Goal: Task Accomplishment & Management: Manage account settings

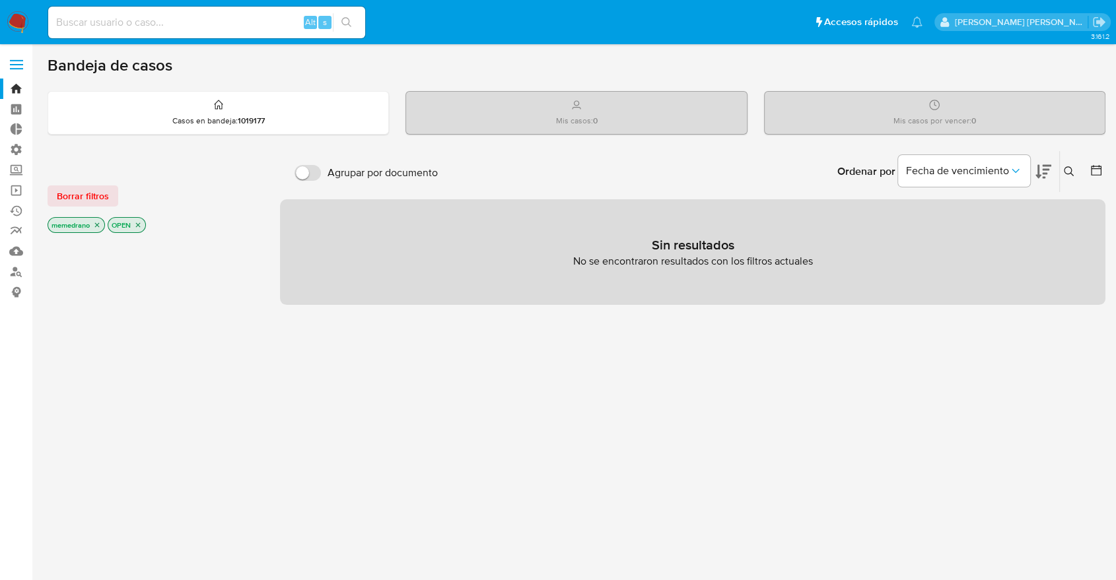
click at [195, 433] on div at bounding box center [153, 460] width 211 height 449
click at [17, 151] on label "Administración" at bounding box center [78, 149] width 157 height 20
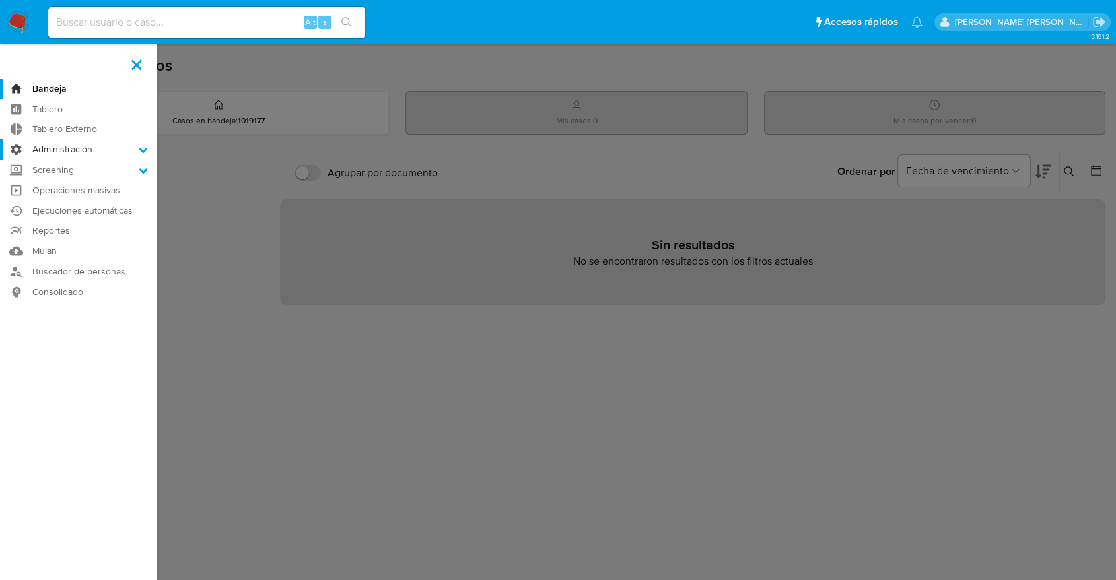
click at [0, 0] on input "Administración" at bounding box center [0, 0] width 0 height 0
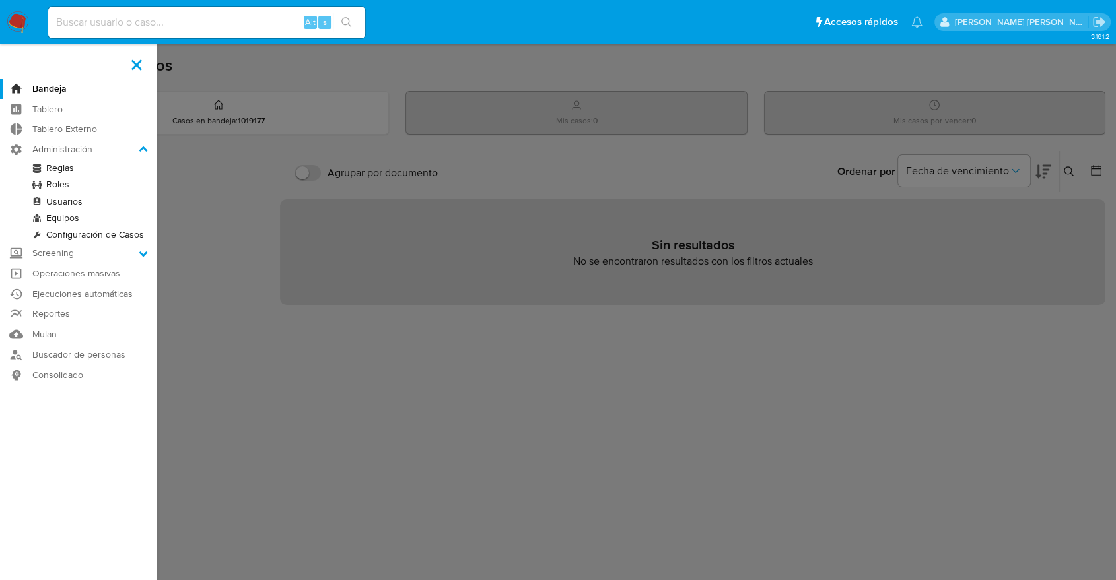
click at [57, 200] on link "Usuarios" at bounding box center [78, 201] width 157 height 17
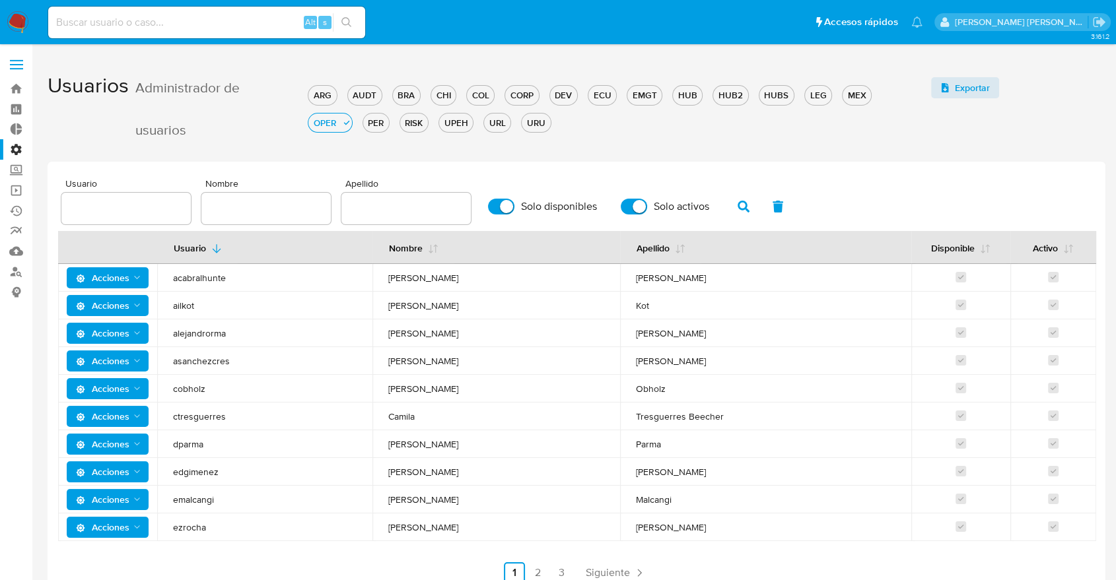
click at [127, 201] on input "text" at bounding box center [125, 208] width 129 height 17
type input "vsamezuk"
click at [747, 209] on icon "button" at bounding box center [744, 207] width 12 height 12
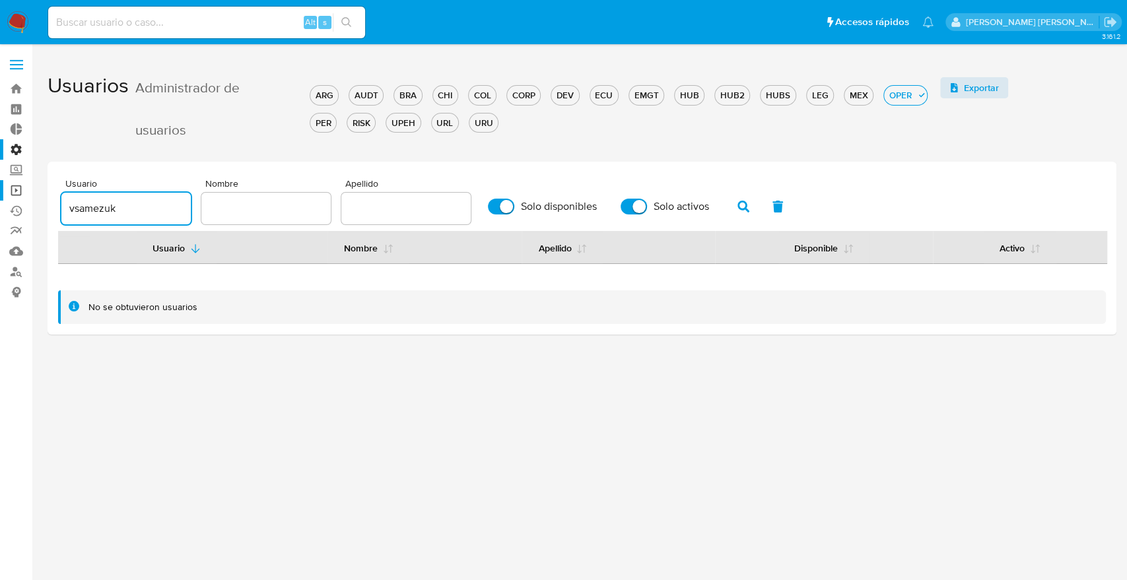
drag, startPoint x: 153, startPoint y: 211, endPoint x: 0, endPoint y: 197, distance: 153.2
click at [0, 197] on section "Bandeja Tablero Tablero Externo Administración Reglas Roles Usuarios Equipos Co…" at bounding box center [563, 290] width 1127 height 580
click at [307, 473] on div "3.161.2" at bounding box center [582, 312] width 1069 height 519
click at [104, 197] on div at bounding box center [125, 209] width 129 height 32
click at [110, 210] on input "text" at bounding box center [125, 208] width 129 height 17
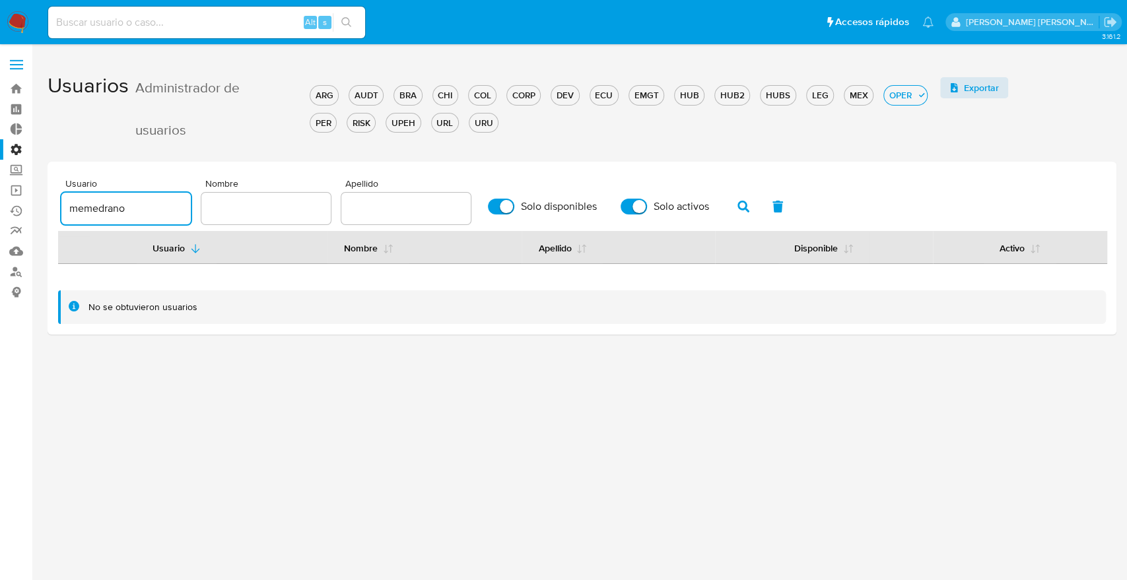
type input "memedrano"
click at [742, 207] on icon "button" at bounding box center [744, 207] width 12 height 12
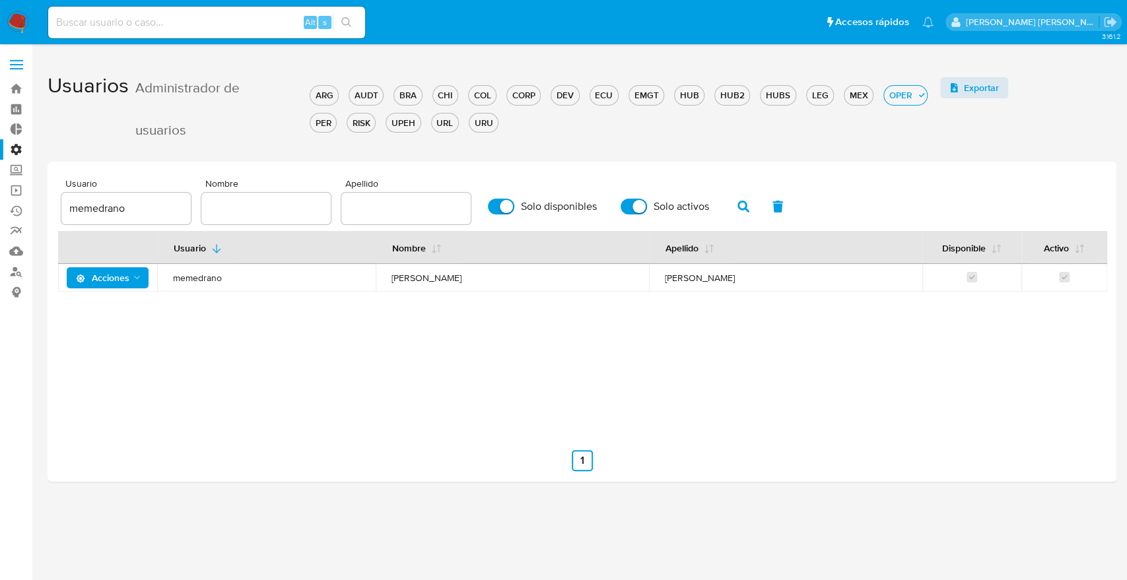
click at [637, 208] on input "Solo activos" at bounding box center [634, 207] width 26 height 16
checkbox input "false"
click at [126, 275] on span "Acciones" at bounding box center [102, 277] width 53 height 21
click at [98, 338] on button "Permisos" at bounding box center [110, 343] width 119 height 32
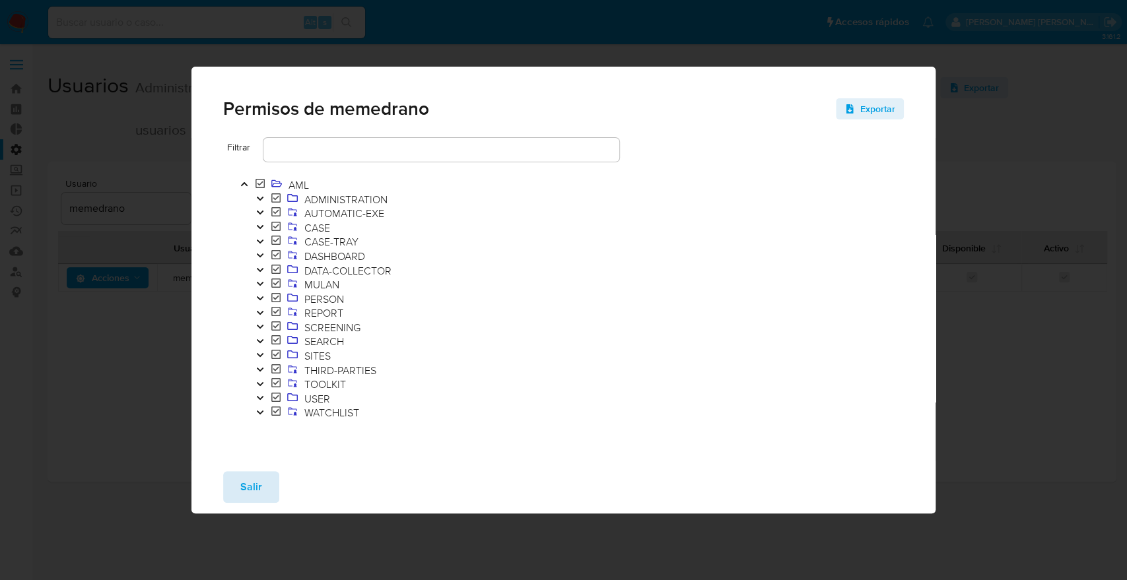
click at [264, 483] on button "Salir" at bounding box center [251, 487] width 56 height 32
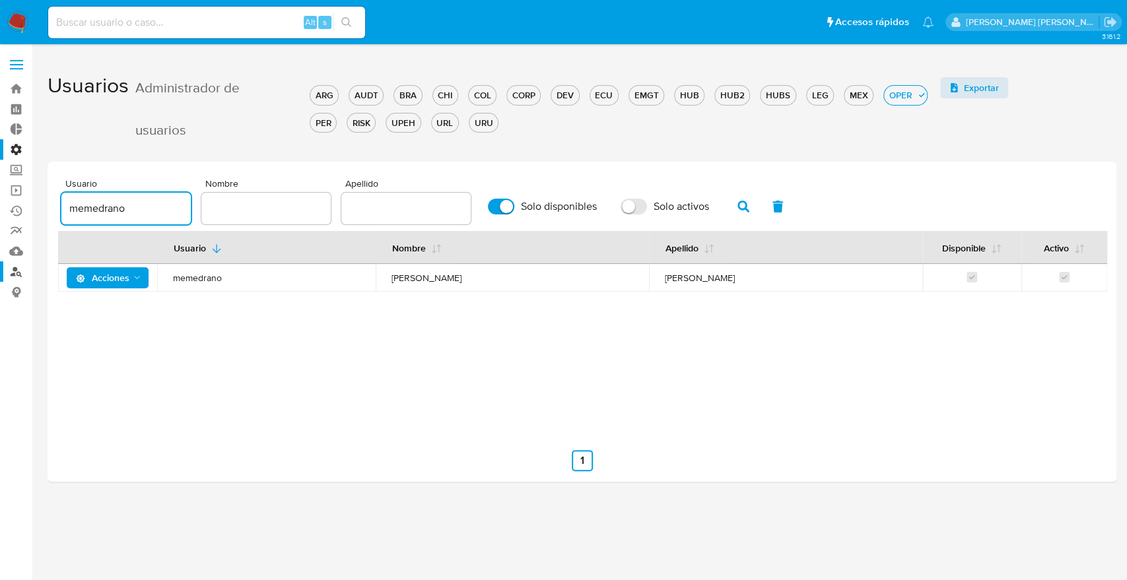
drag, startPoint x: 158, startPoint y: 212, endPoint x: 0, endPoint y: 279, distance: 172.2
click at [0, 279] on section "Bandeja Tablero Tablero Externo Administración Reglas Roles Usuarios Equipos Co…" at bounding box center [563, 290] width 1127 height 580
type input "vsamezuk"
click at [741, 204] on icon "button" at bounding box center [744, 207] width 12 height 12
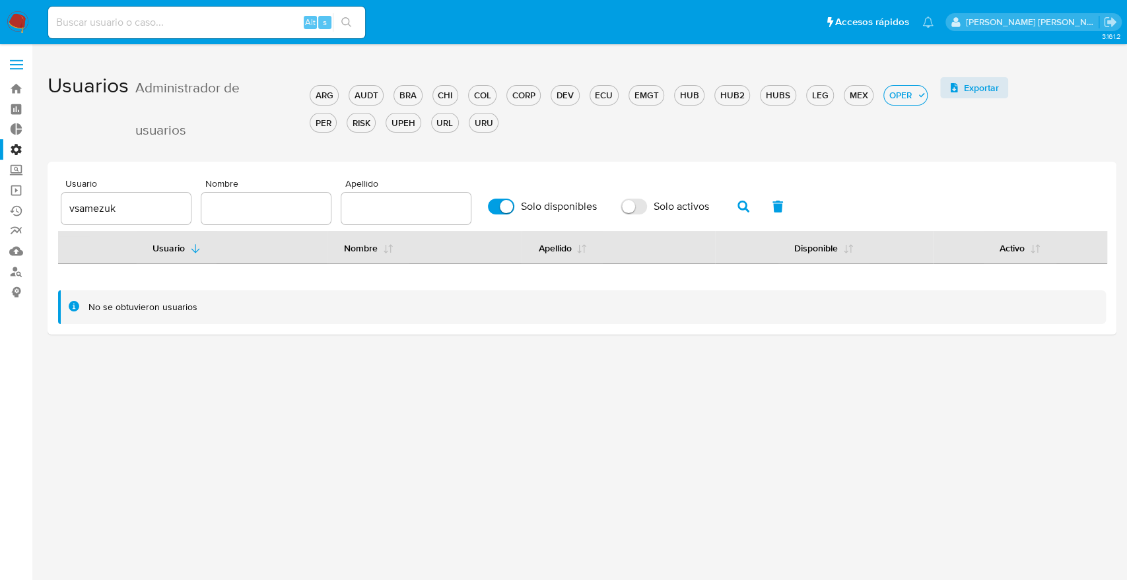
click at [507, 197] on label "Solo disponibles" at bounding box center [542, 206] width 122 height 29
click at [507, 199] on input "Solo disponibles" at bounding box center [501, 207] width 26 height 16
checkbox input "false"
click at [745, 210] on icon "button" at bounding box center [744, 207] width 12 height 12
click at [331, 381] on div "Usuario Nombre Apellido Disponible Activo" at bounding box center [582, 330] width 1048 height 198
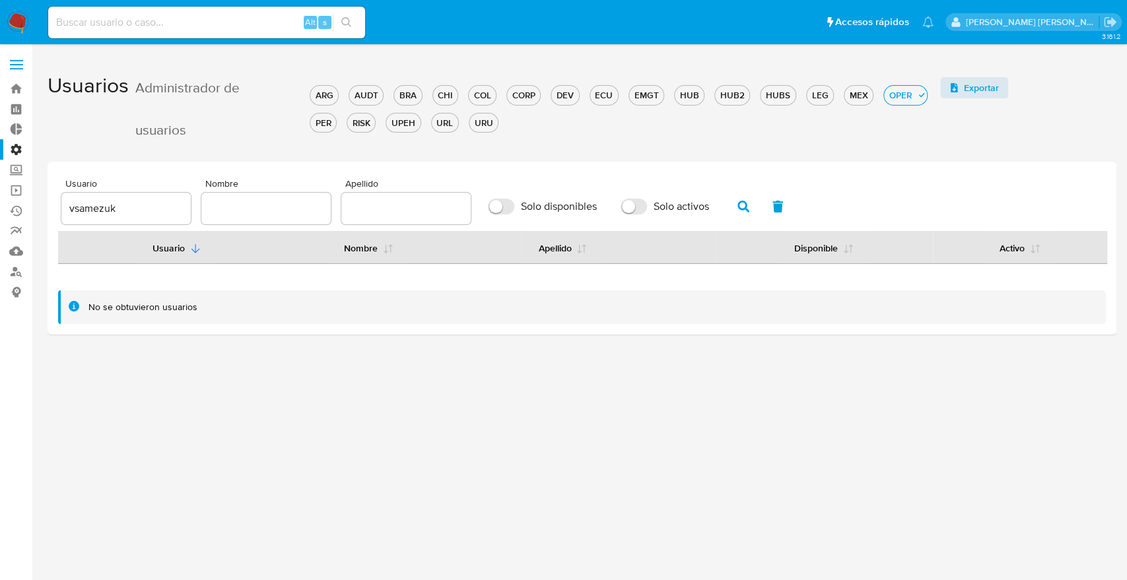
click at [248, 24] on input at bounding box center [206, 22] width 317 height 17
type input "medrano.mer"
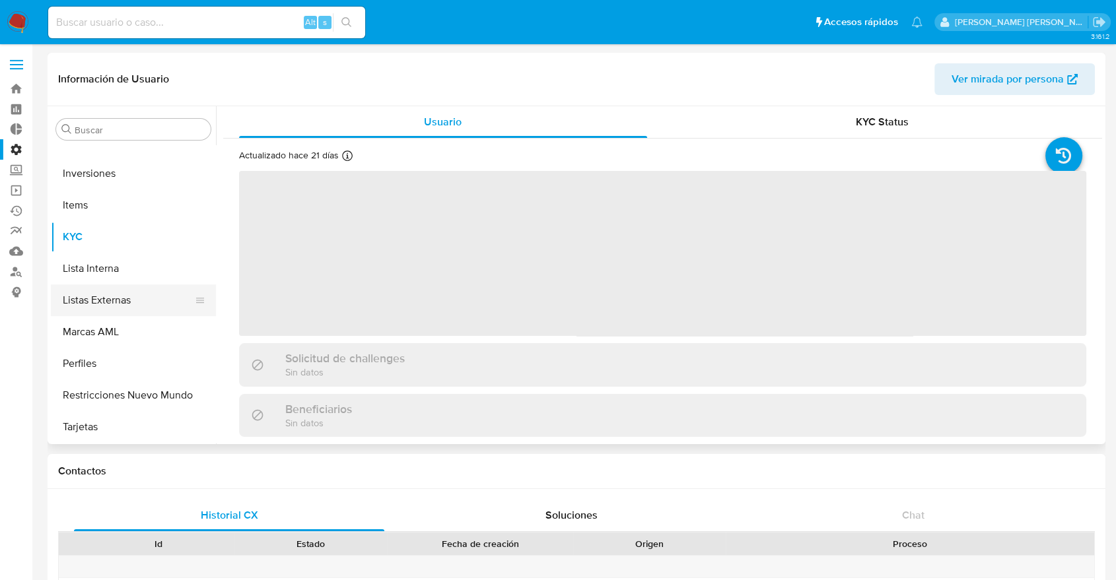
scroll to position [105, 0]
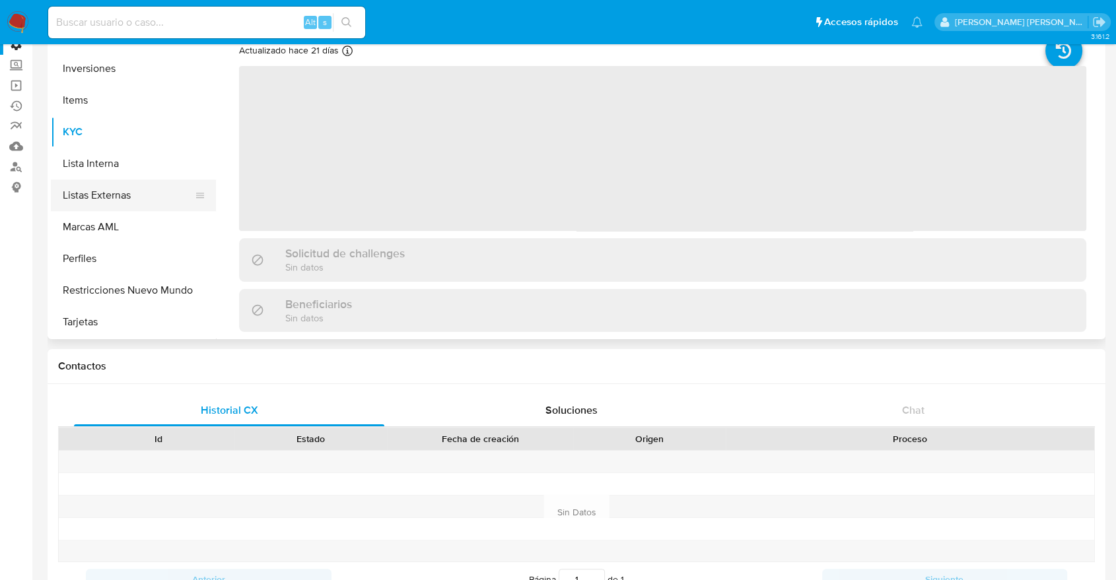
select select "10"
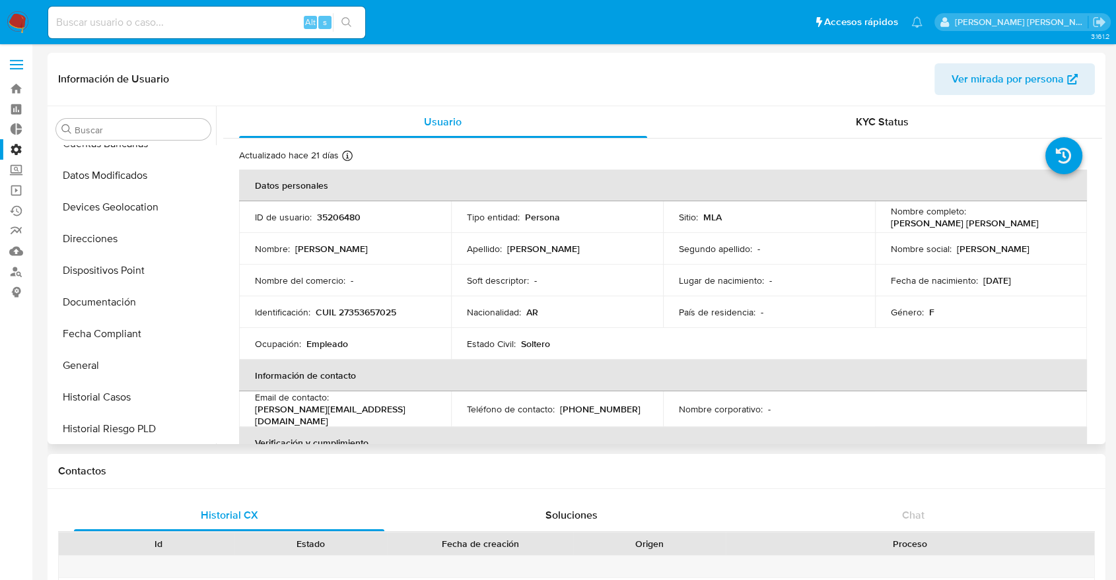
scroll to position [270, 0]
click at [124, 302] on button "Documentación" at bounding box center [128, 303] width 155 height 32
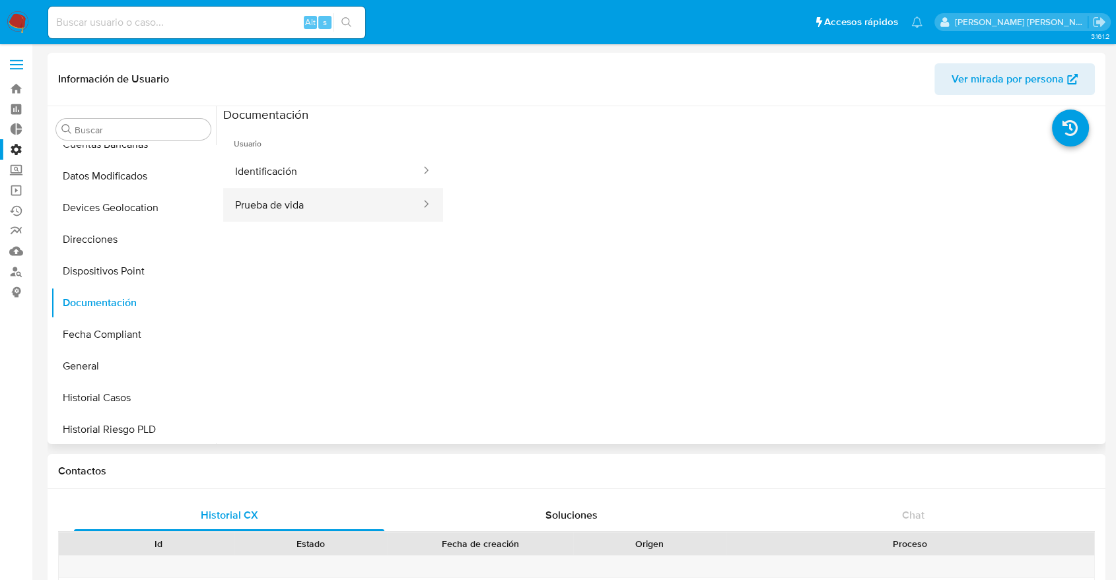
click at [419, 201] on icon at bounding box center [425, 203] width 13 height 13
click at [379, 209] on button "Prueba de vida" at bounding box center [322, 205] width 199 height 34
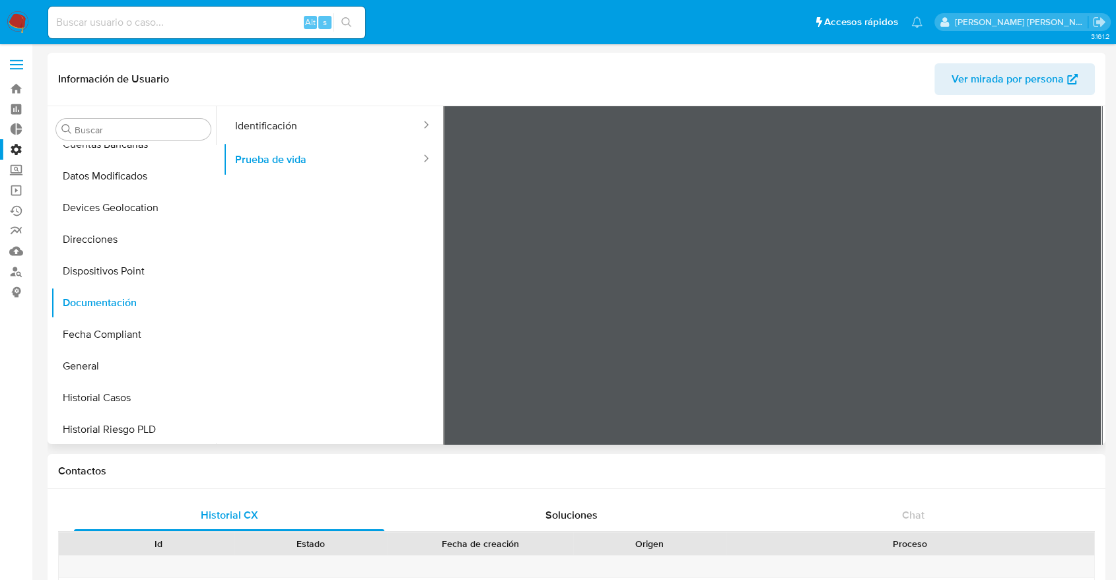
scroll to position [46, 0]
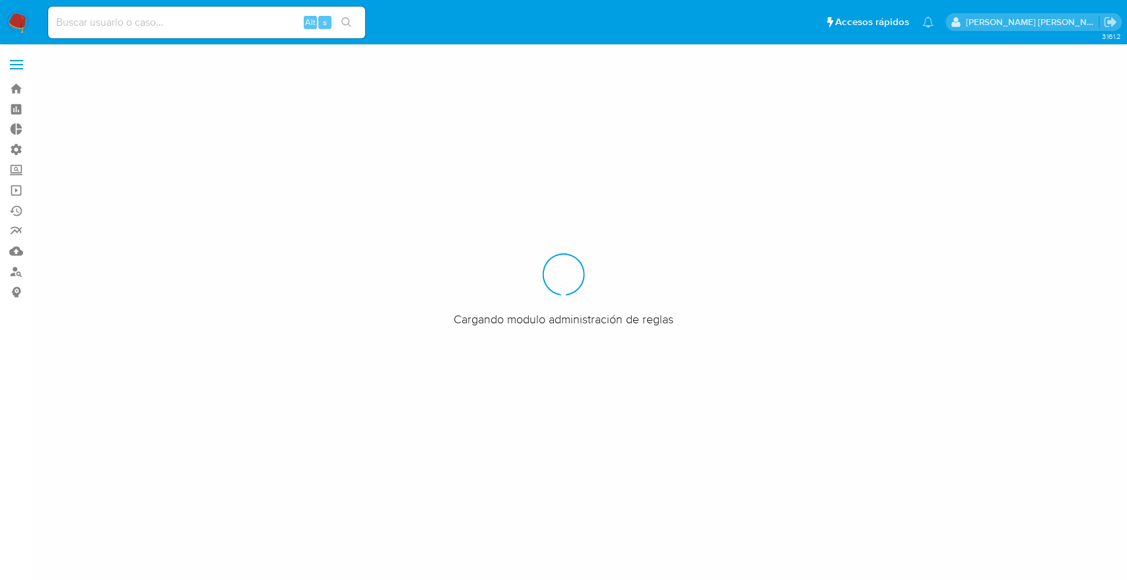
click at [233, 32] on div "Alt s" at bounding box center [206, 23] width 317 height 32
click at [201, 28] on input at bounding box center [206, 22] width 317 height 17
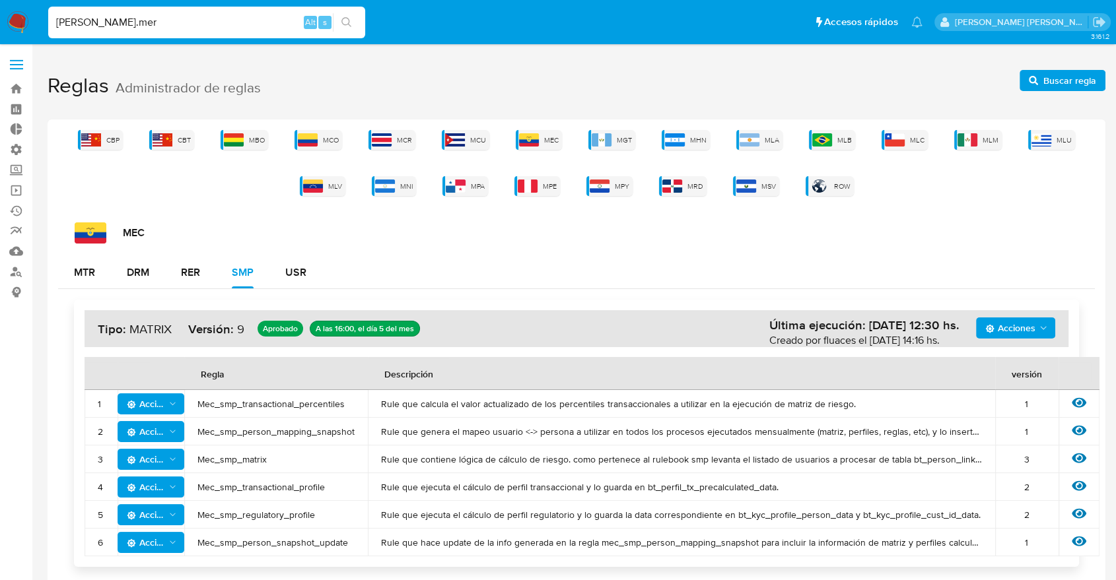
type input "[PERSON_NAME].mer"
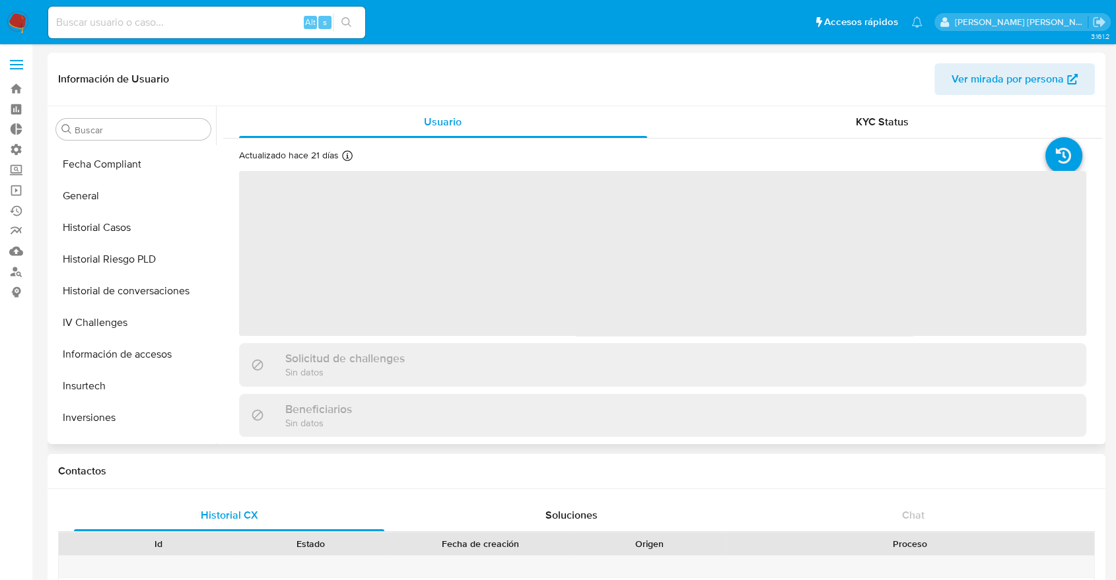
scroll to position [429, 0]
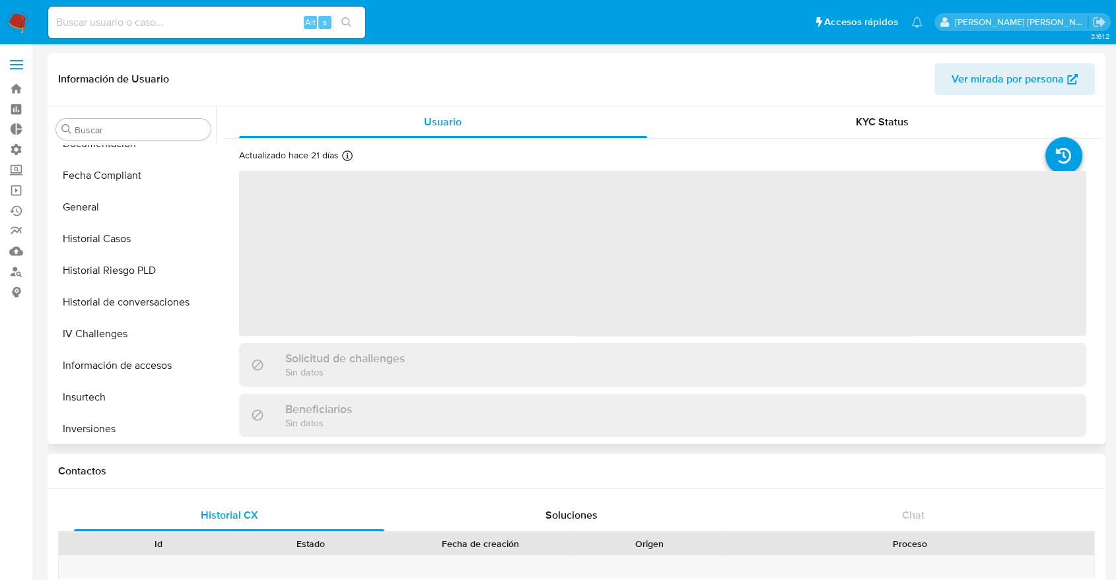
select select "10"
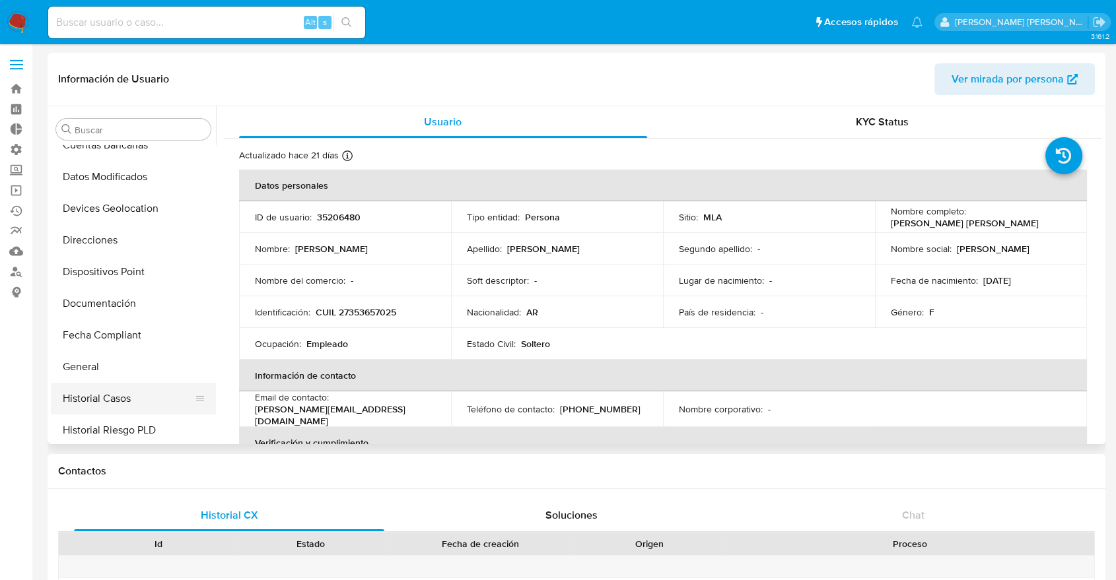
scroll to position [268, 0]
click at [91, 305] on button "Documentación" at bounding box center [128, 305] width 155 height 32
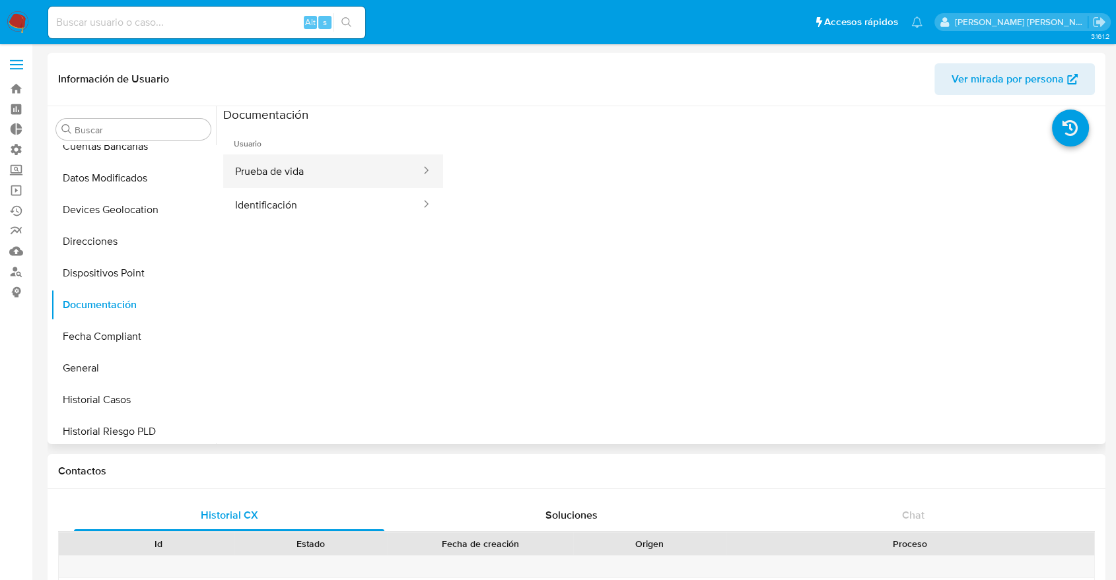
click at [291, 172] on button "Prueba de vida" at bounding box center [322, 172] width 199 height 34
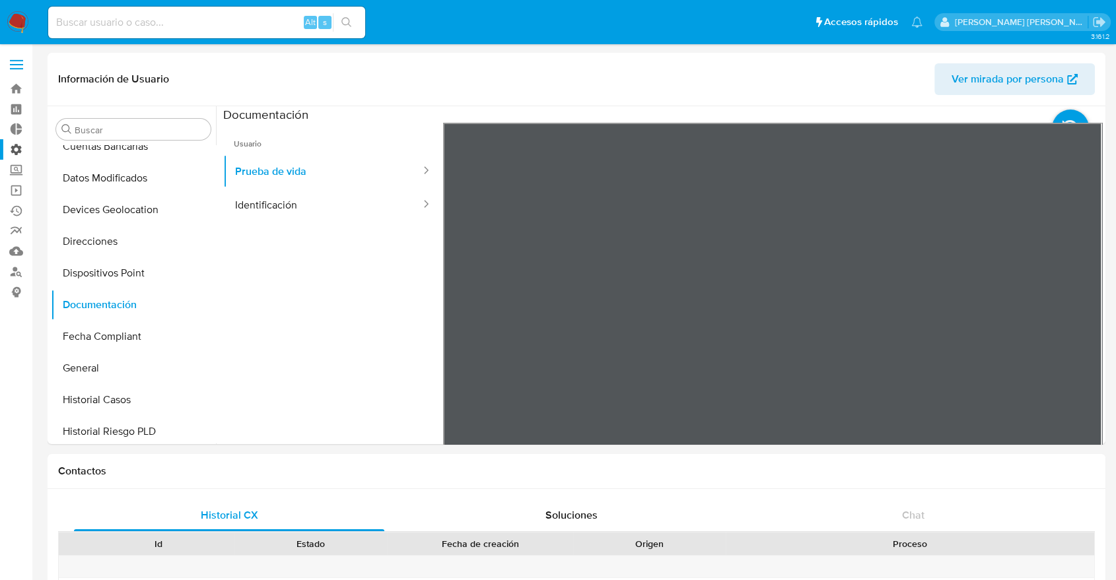
click at [11, 151] on label "Administración" at bounding box center [78, 149] width 157 height 20
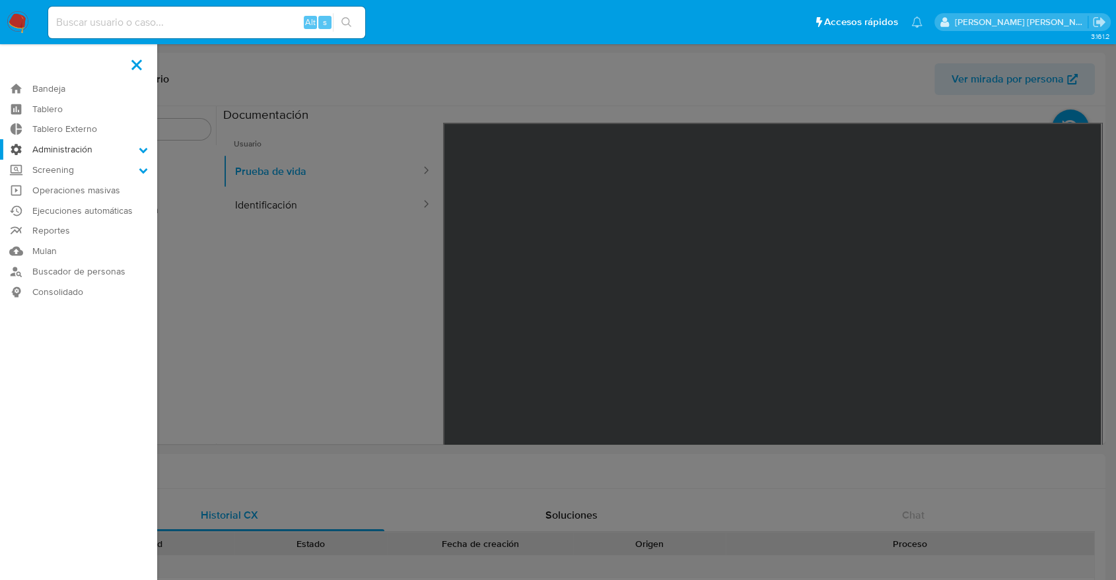
click at [0, 0] on input "Administración" at bounding box center [0, 0] width 0 height 0
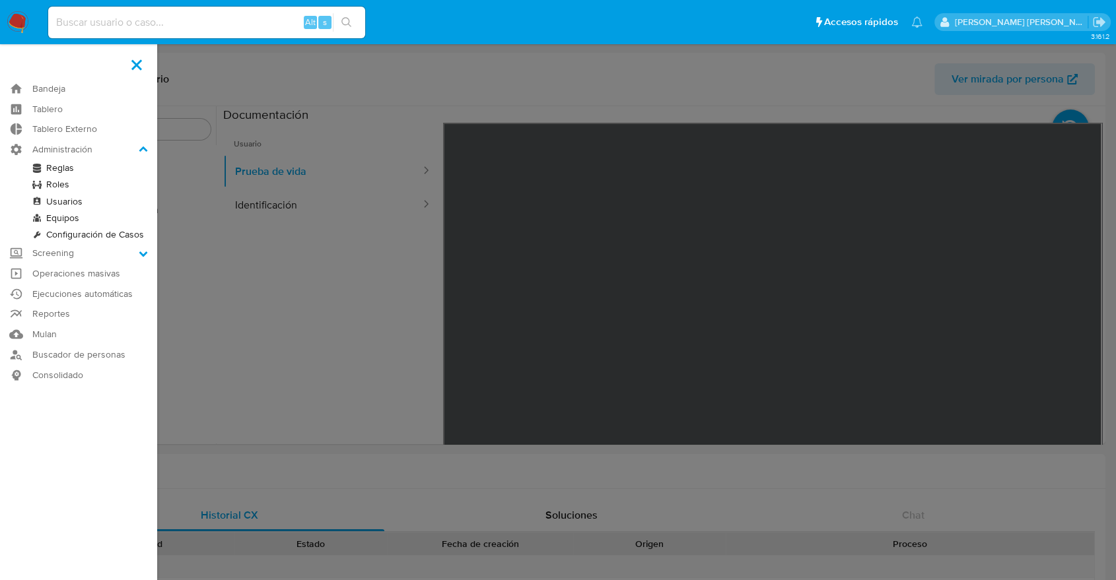
click at [53, 166] on link "Reglas" at bounding box center [78, 168] width 157 height 17
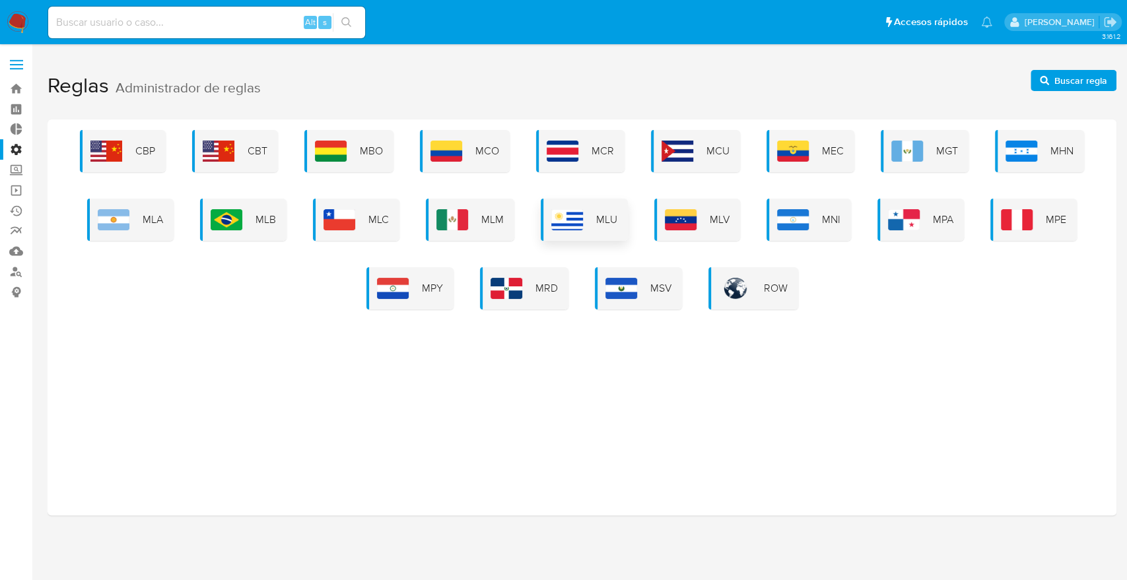
click at [571, 230] on img at bounding box center [567, 219] width 32 height 21
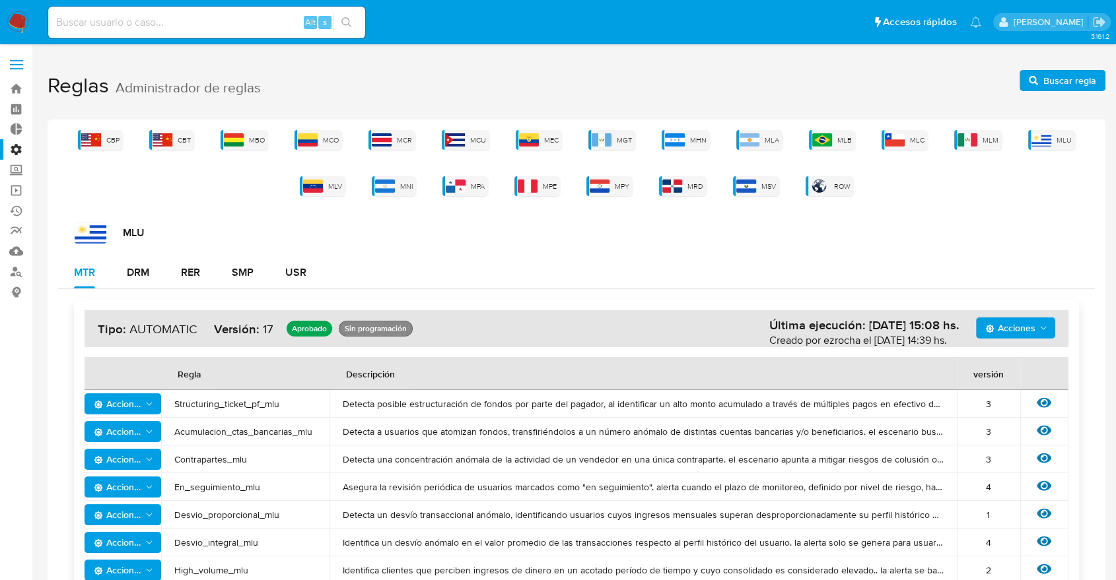
click at [1026, 335] on span "Acciones" at bounding box center [1010, 328] width 50 height 21
click at [1017, 363] on button "Ver historico" at bounding box center [1015, 361] width 119 height 32
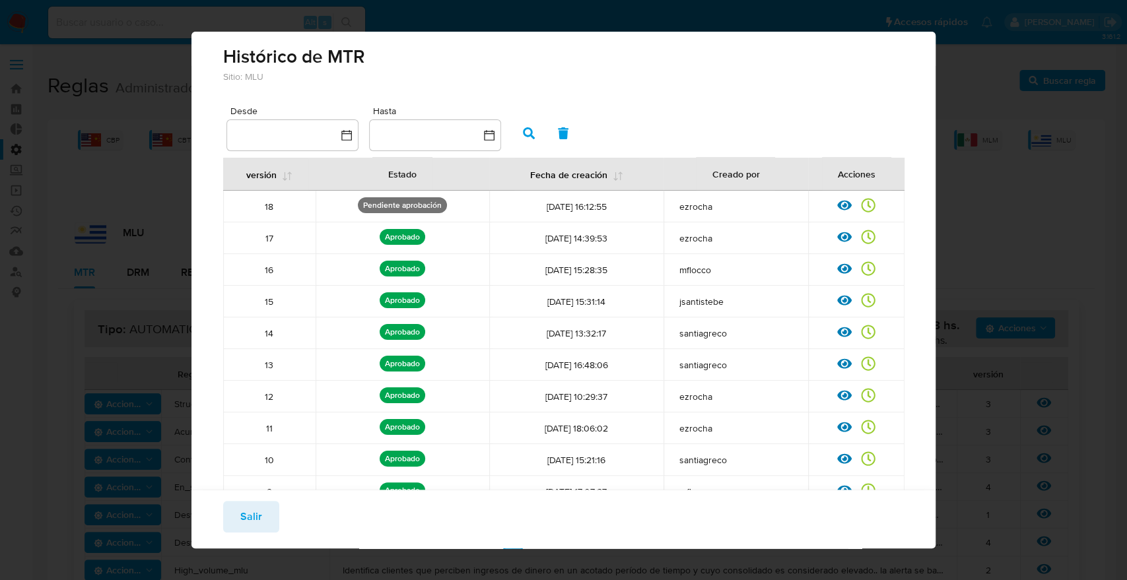
click at [837, 199] on icon at bounding box center [844, 205] width 15 height 15
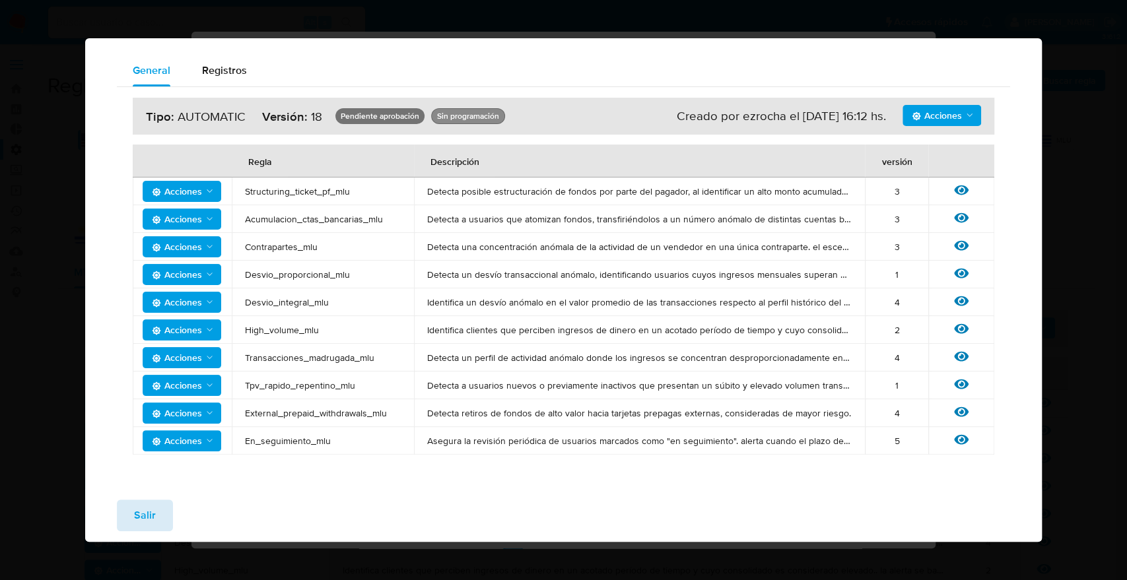
click at [147, 512] on span "Salir" at bounding box center [145, 515] width 22 height 29
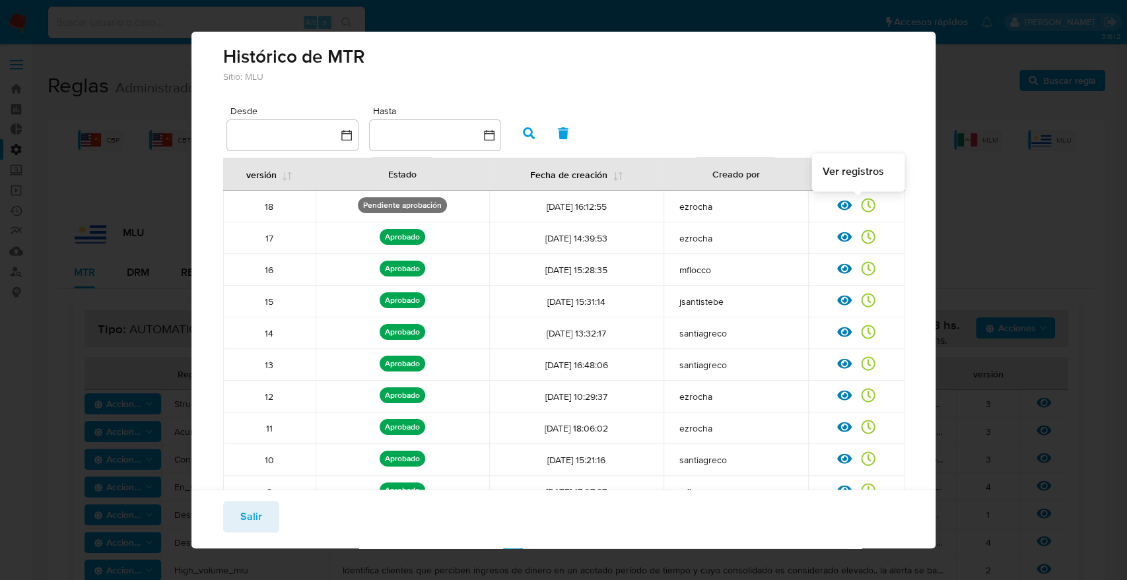
click at [862, 207] on icon at bounding box center [869, 206] width 14 height 14
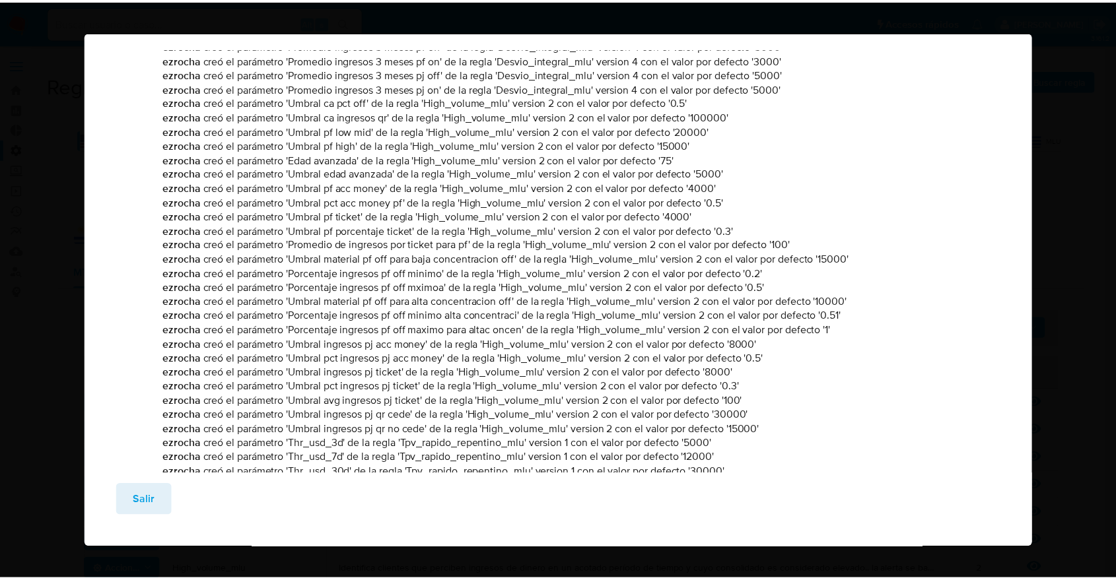
scroll to position [1481, 0]
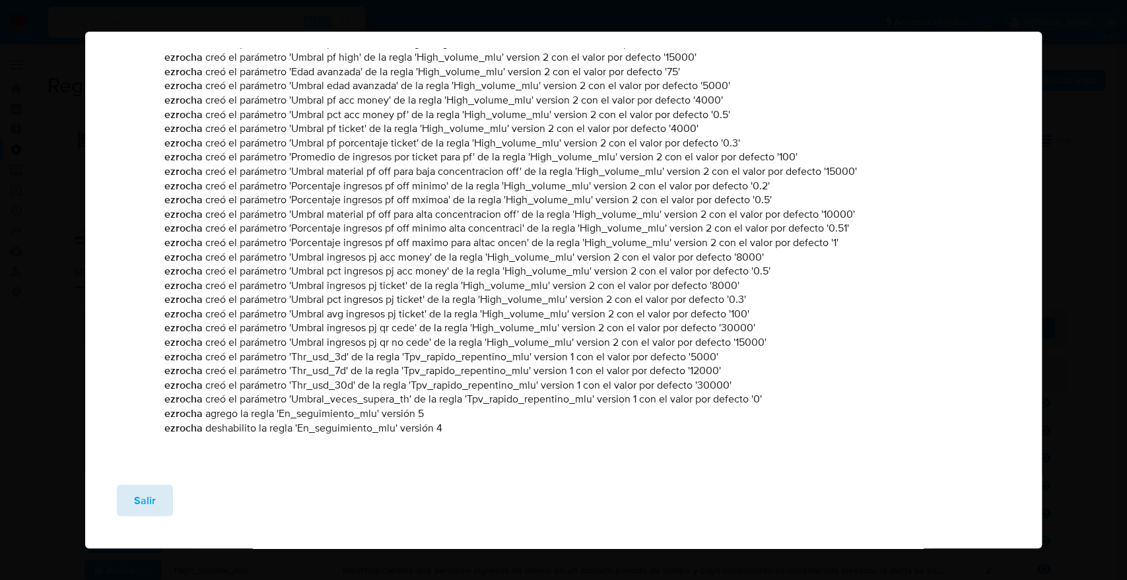
click at [141, 502] on span "Salir" at bounding box center [145, 501] width 22 height 29
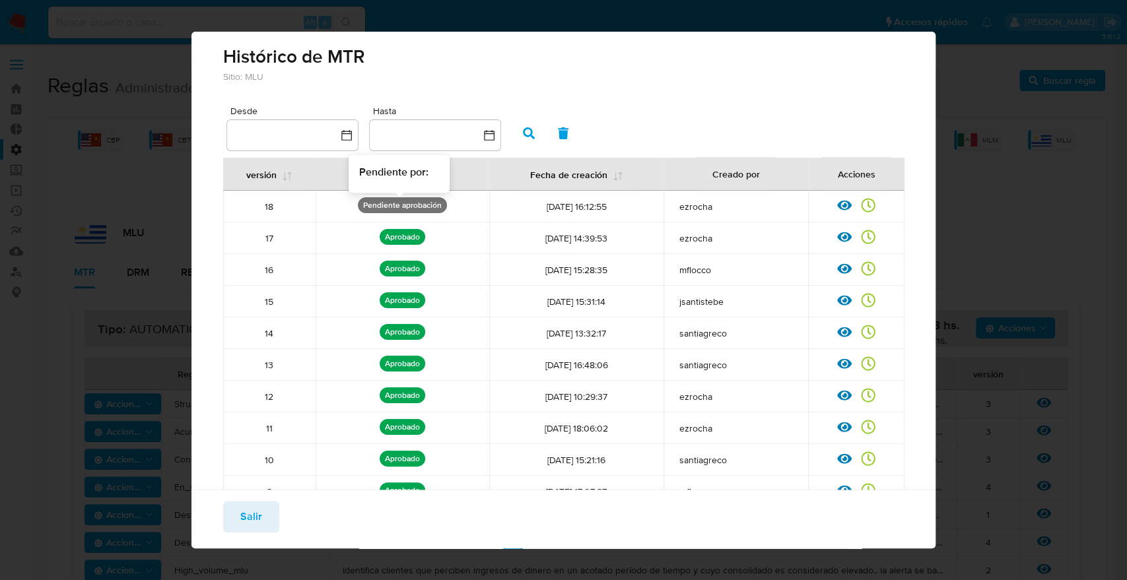
click at [387, 203] on p "Pendiente aprobación" at bounding box center [402, 205] width 89 height 16
click at [837, 207] on icon at bounding box center [844, 206] width 15 height 10
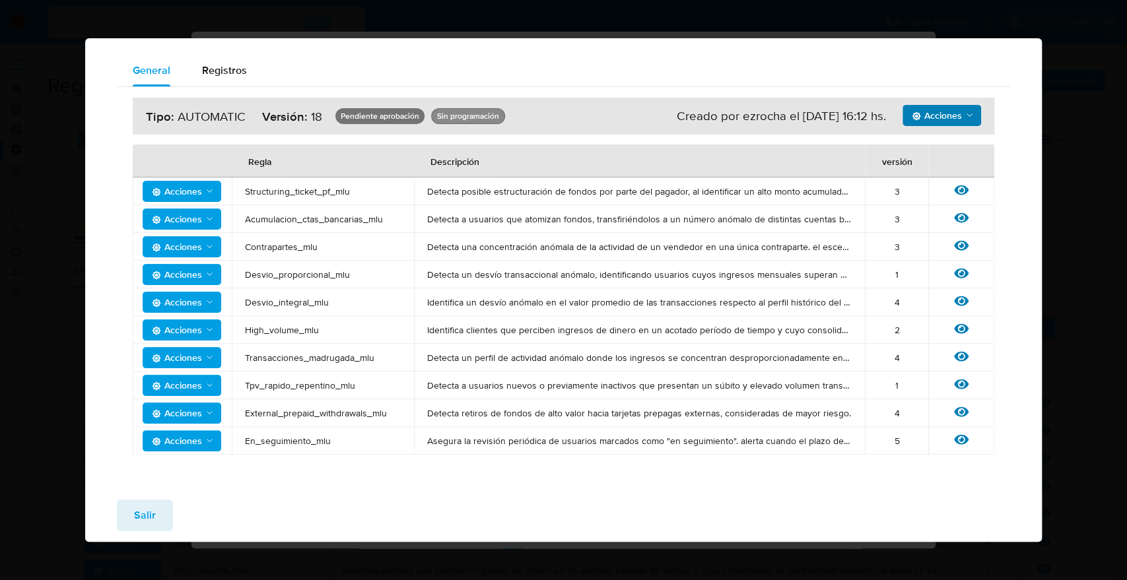
click at [955, 115] on span "Acciones" at bounding box center [937, 115] width 50 height 21
click at [695, 101] on div "Acciones Simular Sin ejecuciones realizadas Creado por ezrocha el 01/10/2025 16…" at bounding box center [564, 116] width 862 height 37
click at [129, 508] on button "Salir" at bounding box center [145, 516] width 56 height 32
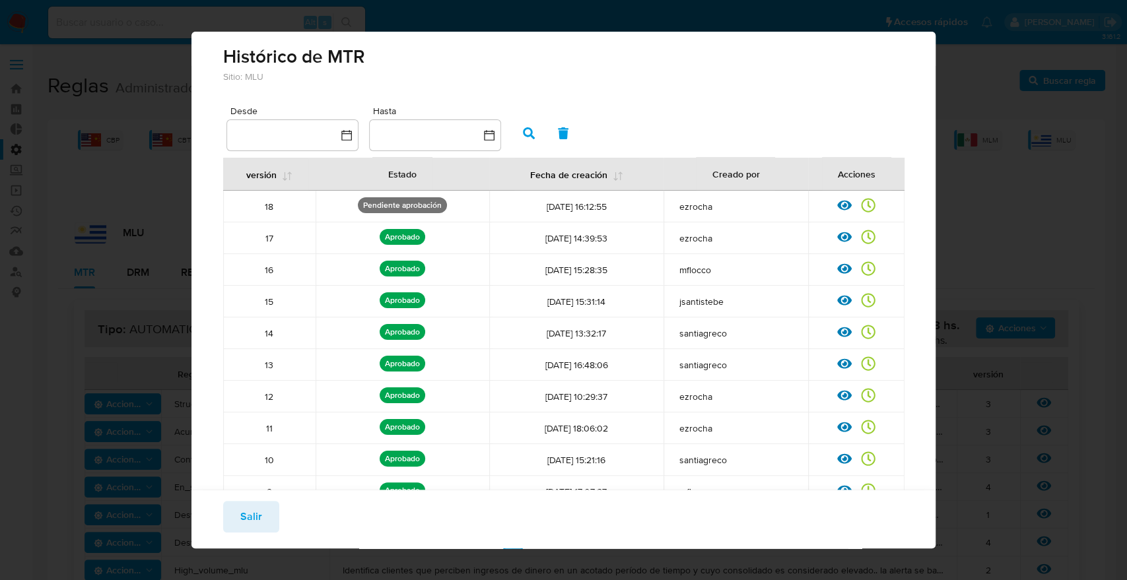
click at [249, 521] on span "Salir" at bounding box center [251, 516] width 22 height 29
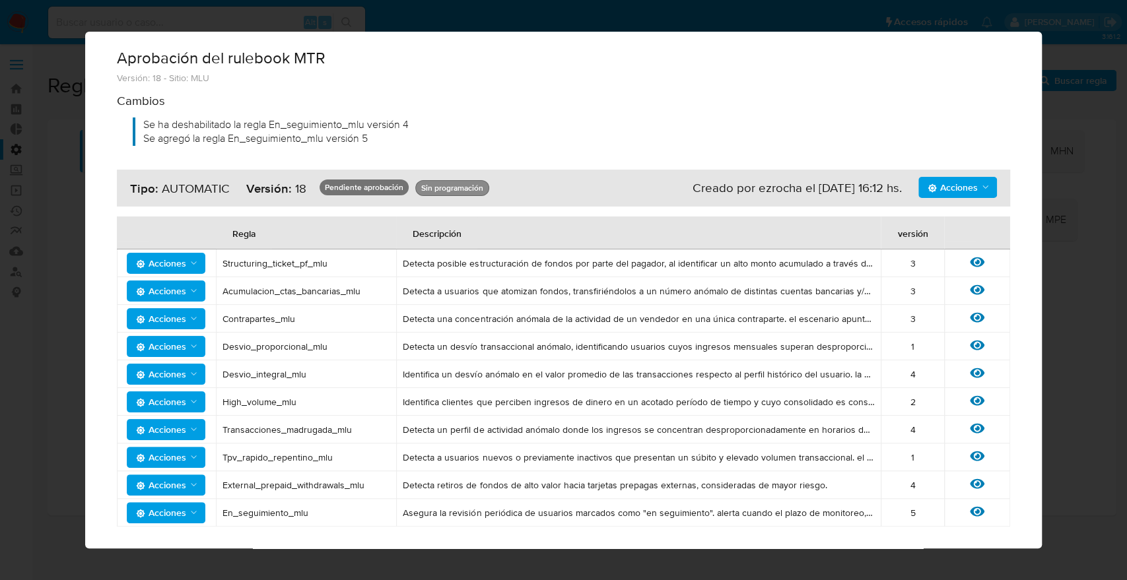
scroll to position [74, 0]
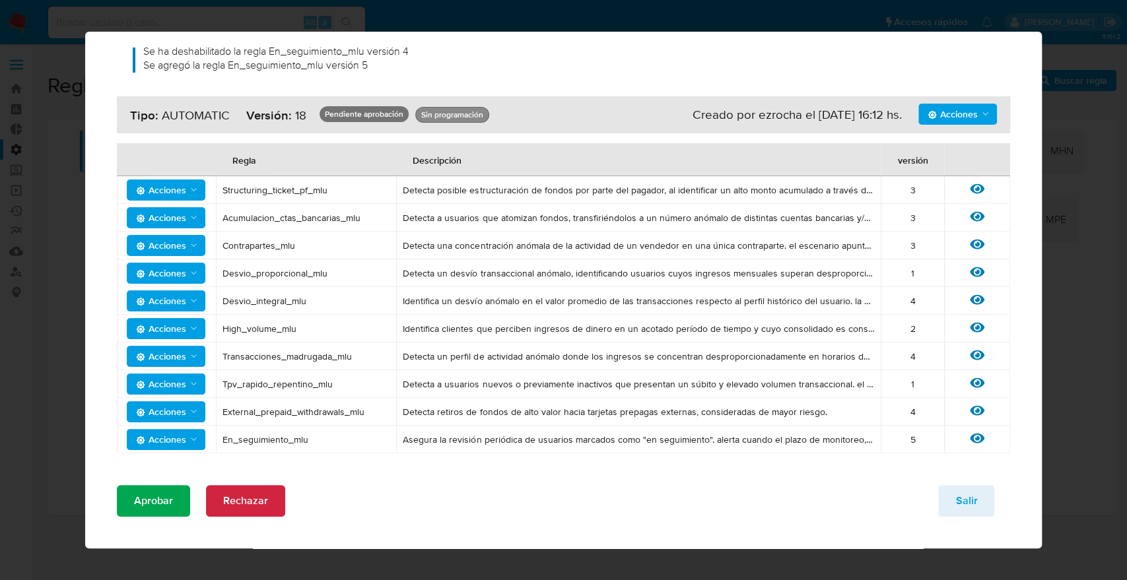
click at [164, 498] on span "Aprobar" at bounding box center [153, 501] width 39 height 29
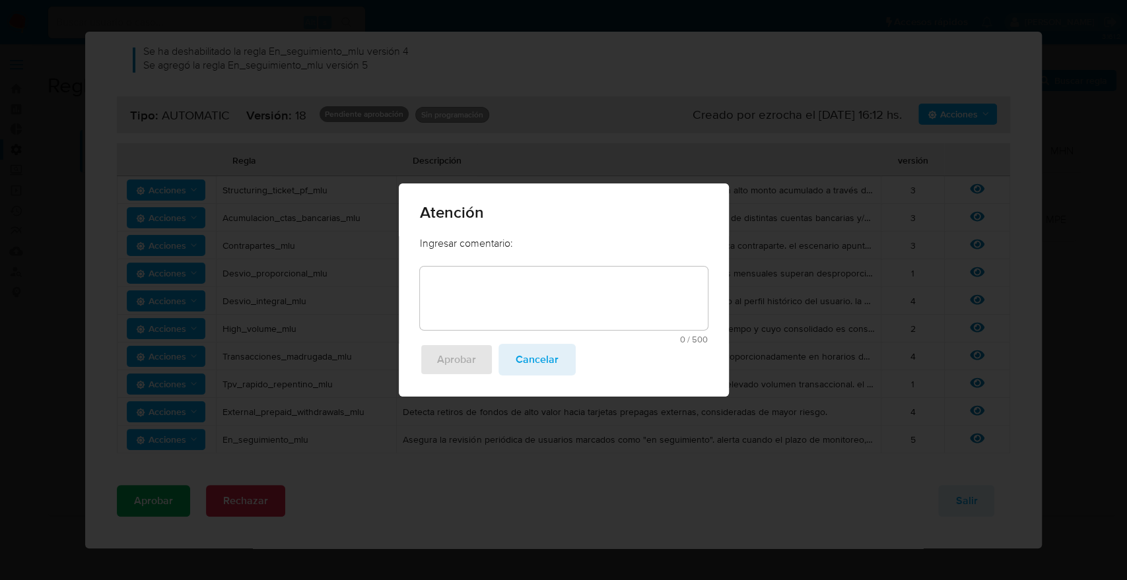
click at [517, 302] on textarea at bounding box center [564, 298] width 288 height 63
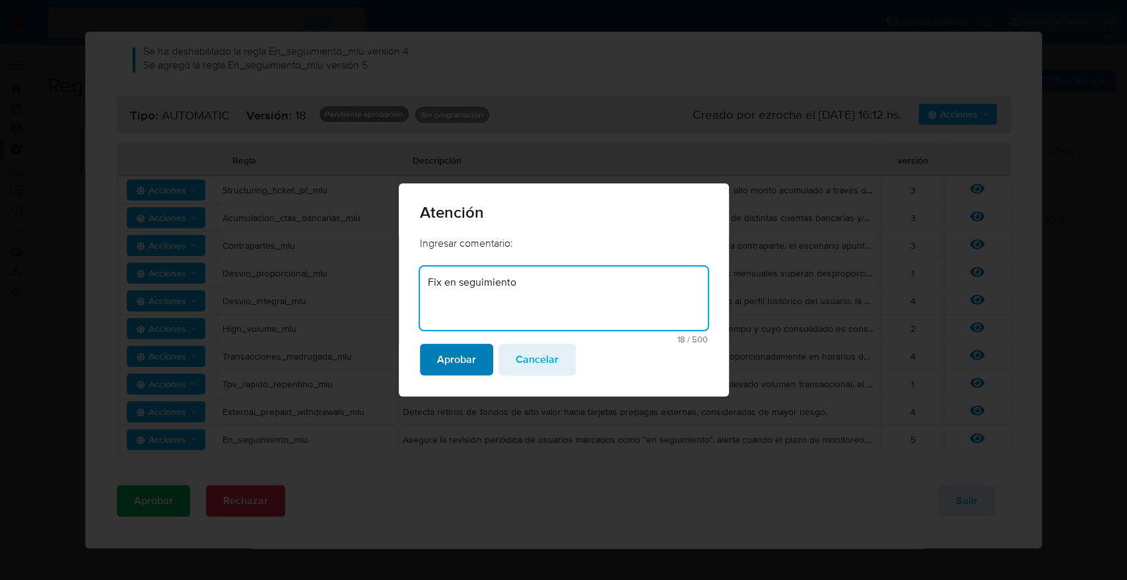
type textarea "Fix en seguimiento"
click at [445, 358] on span "Aprobar" at bounding box center [456, 359] width 39 height 29
